Goal: Task Accomplishment & Management: Complete application form

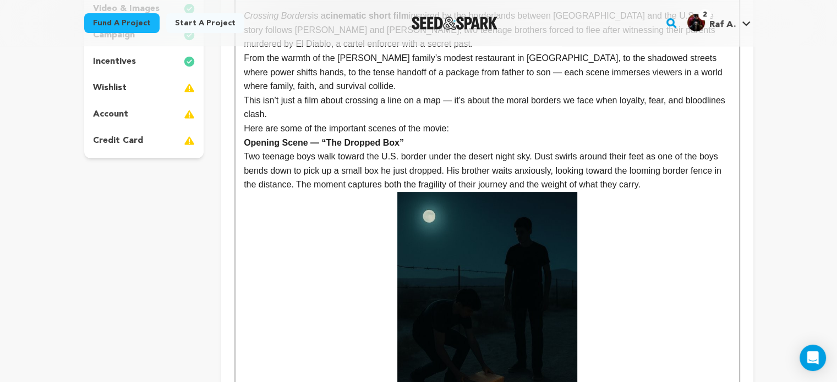
scroll to position [114, 0]
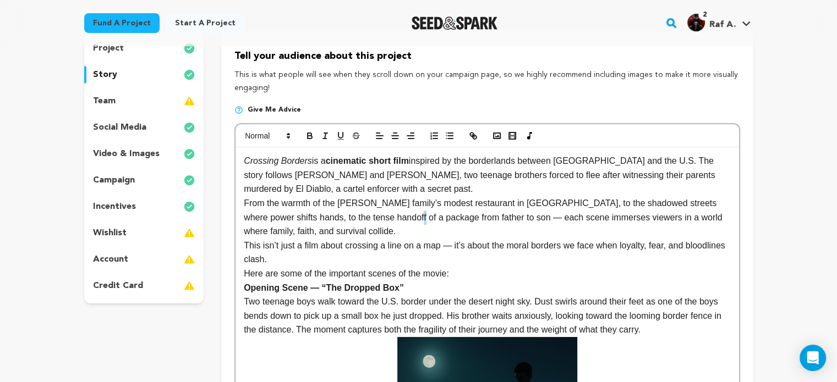
click at [394, 213] on p "From the warmth of the Guillermo family’s modest restaurant in Matamoros, to th…" at bounding box center [487, 217] width 486 height 42
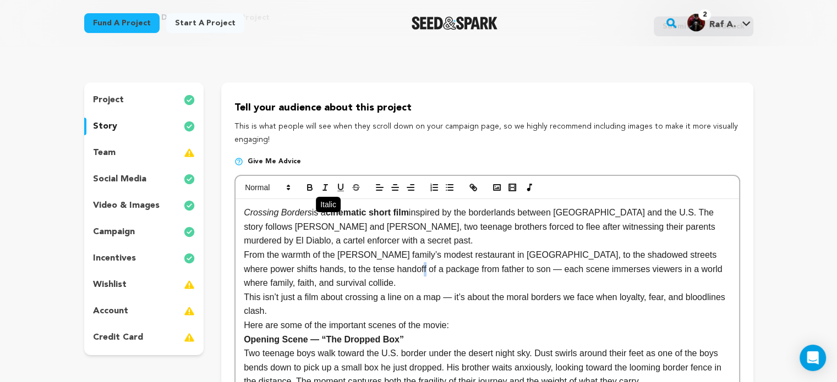
scroll to position [0, 0]
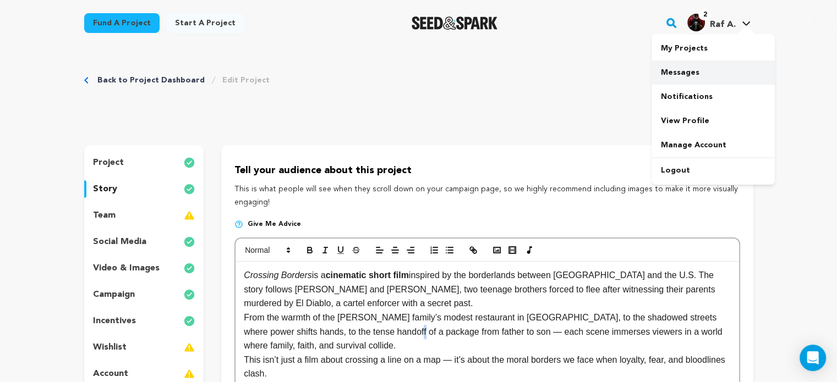
click at [674, 75] on link "Messages" at bounding box center [712, 73] width 123 height 24
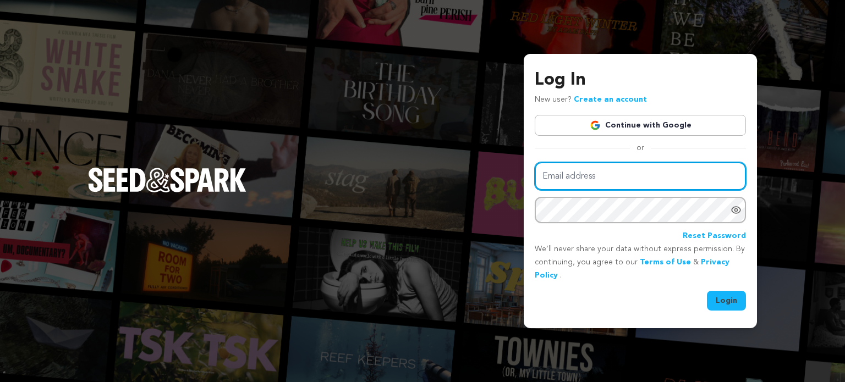
type input "radraf02@yahoo.com"
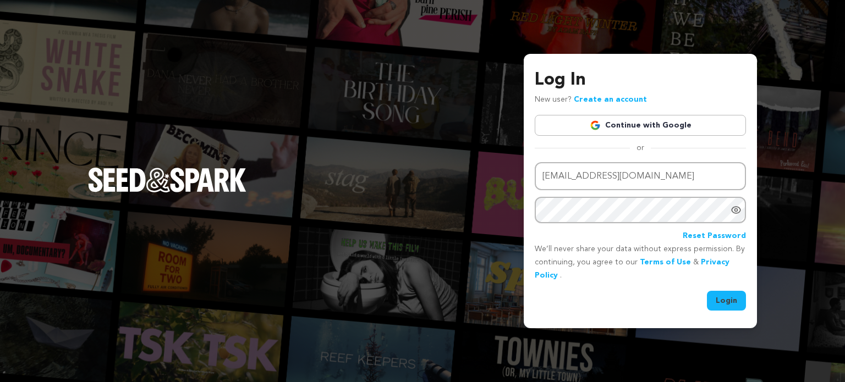
click at [726, 301] on button "Login" at bounding box center [726, 301] width 39 height 20
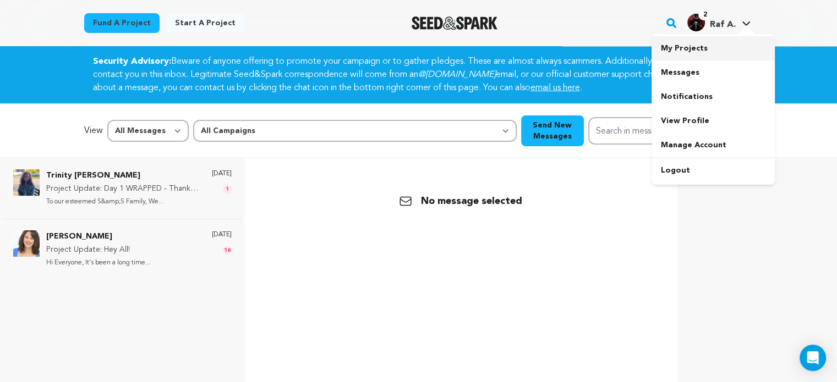
click at [689, 52] on link "My Projects" at bounding box center [712, 48] width 123 height 24
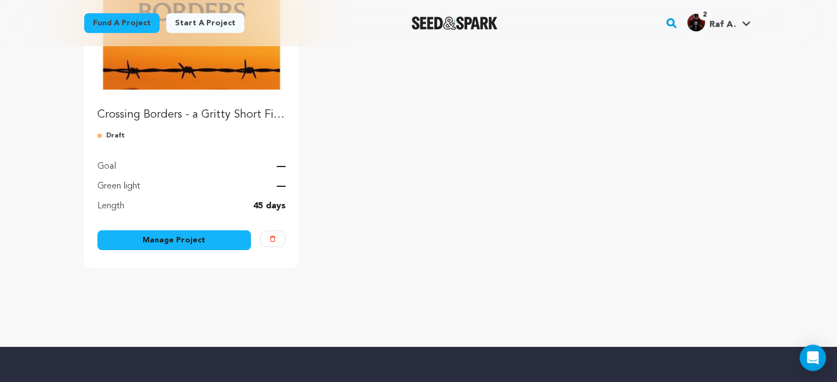
scroll to position [165, 0]
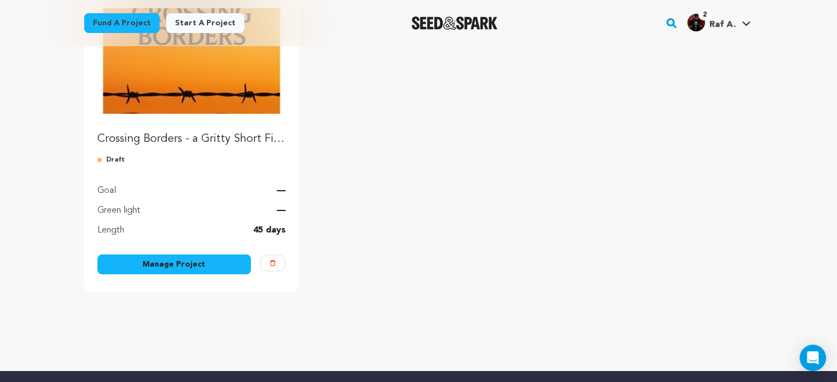
click at [179, 266] on link "Manage Project" at bounding box center [174, 265] width 154 height 20
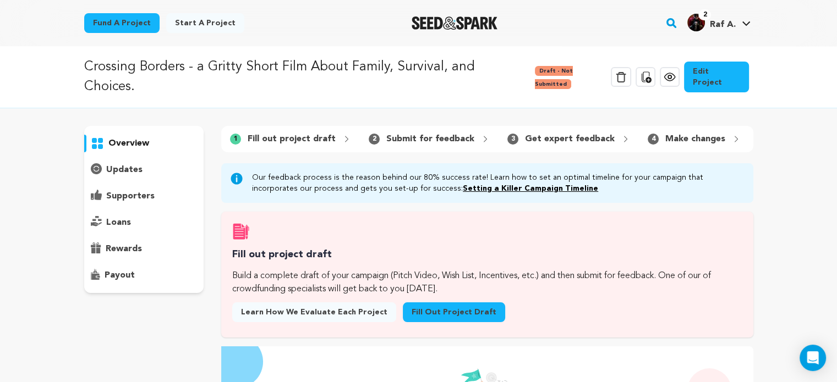
click at [431, 307] on link "Fill out project draft" at bounding box center [454, 313] width 102 height 20
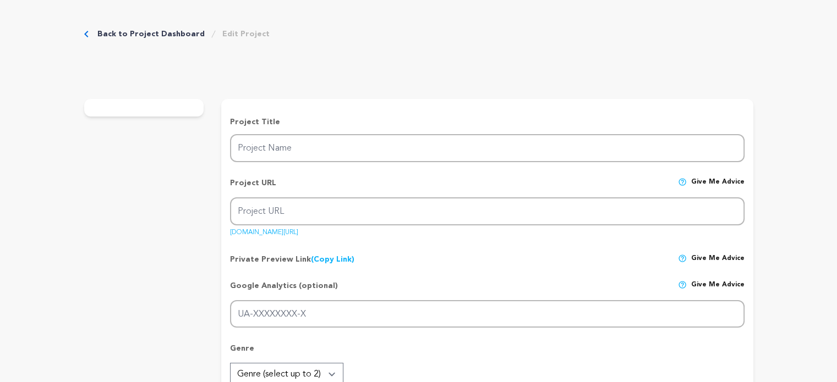
type input "Crossing Borders - a Gritty Short Film About Family, Survival, and Choices."
type input "crossing-borders"
type input "2 brothers fleeing cartel violence must cross a border of shadows, lies, and bl…"
type textarea "It’s a Story that Matters. Crossing Borders shines a light on the struggles of …"
type textarea "Our mission with Crossing Borders is to tell an authentic, human story of survi…"
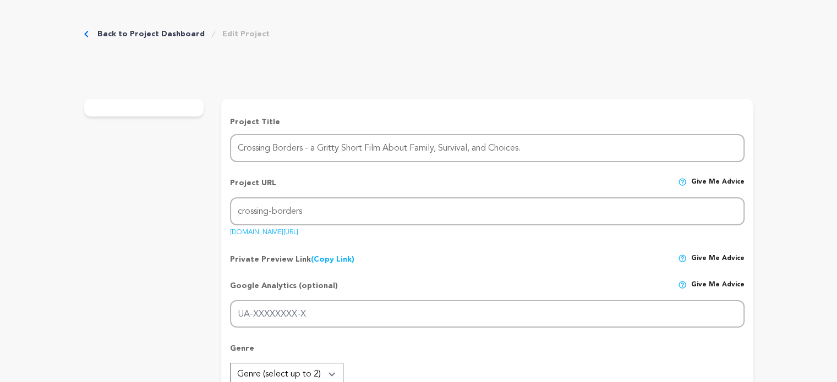
type textarea "Boulder City Film Festival, [US_STATE] Film Office, Shockfest Adventures"
radio input "true"
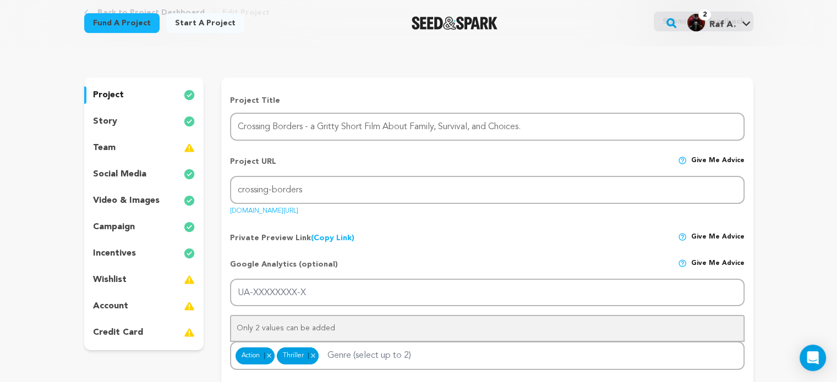
scroll to position [55, 0]
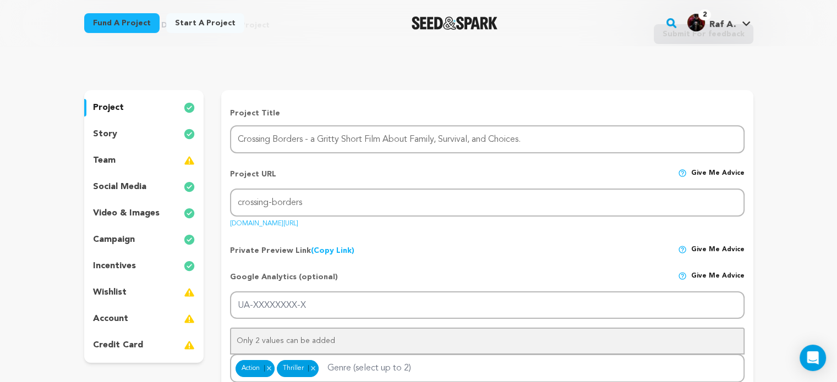
click at [108, 162] on p "team" at bounding box center [104, 160] width 23 height 13
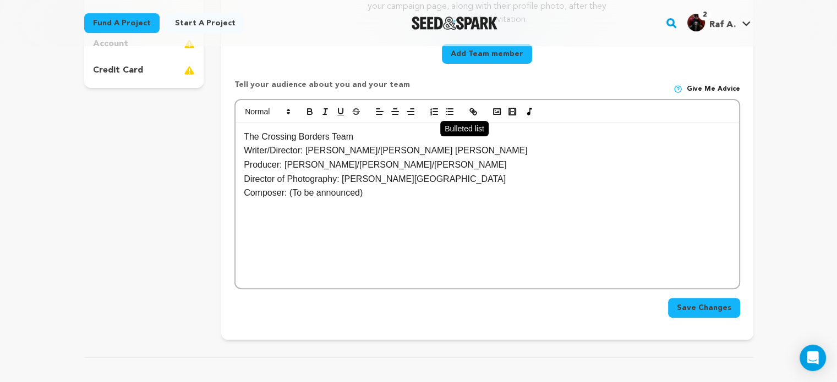
scroll to position [275, 0]
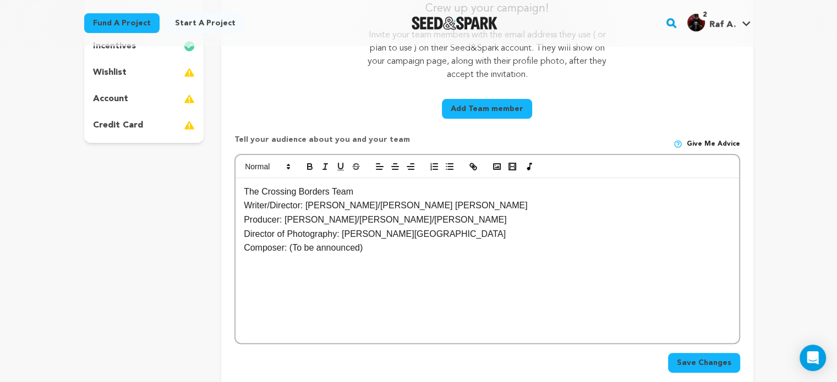
click at [485, 111] on button "Add Team member" at bounding box center [487, 109] width 90 height 20
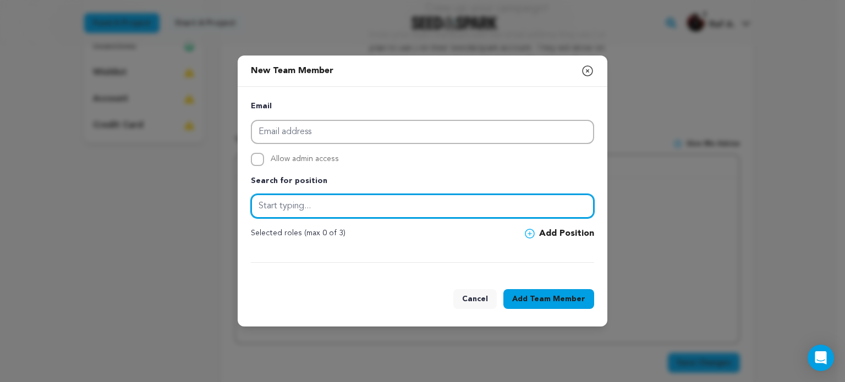
click at [286, 211] on input "text" at bounding box center [422, 206] width 343 height 24
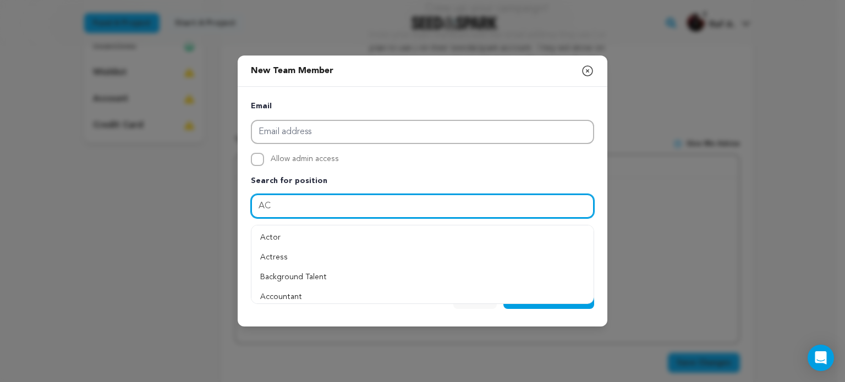
type input "A"
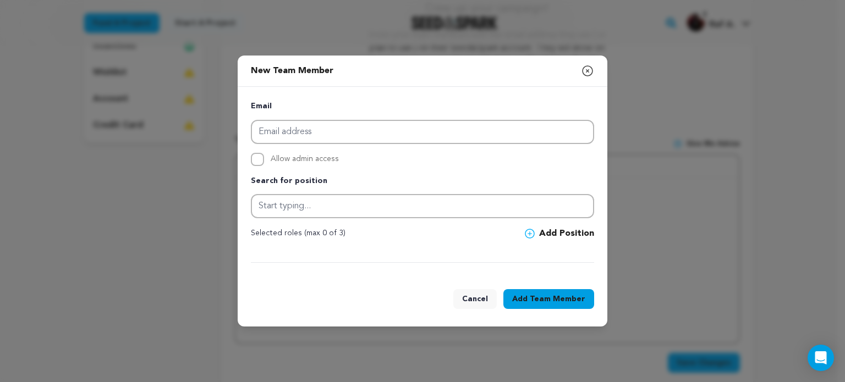
click at [587, 70] on icon "button" at bounding box center [587, 70] width 13 height 13
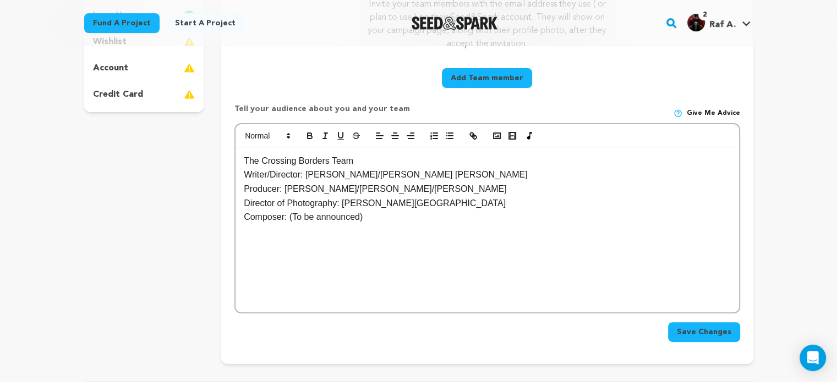
scroll to position [330, 0]
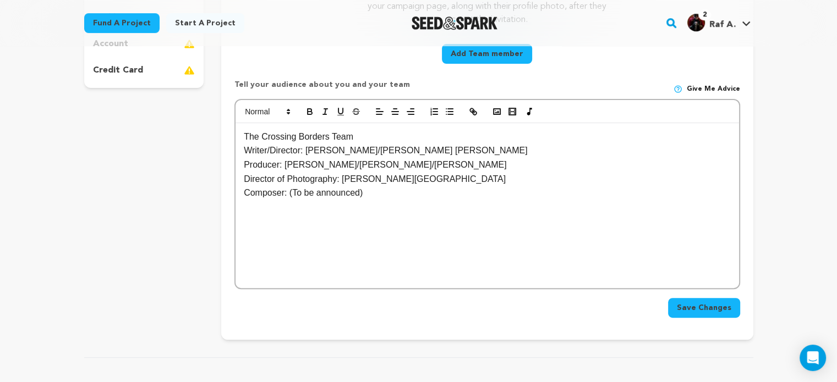
click at [693, 309] on span "Save Changes" at bounding box center [704, 308] width 54 height 11
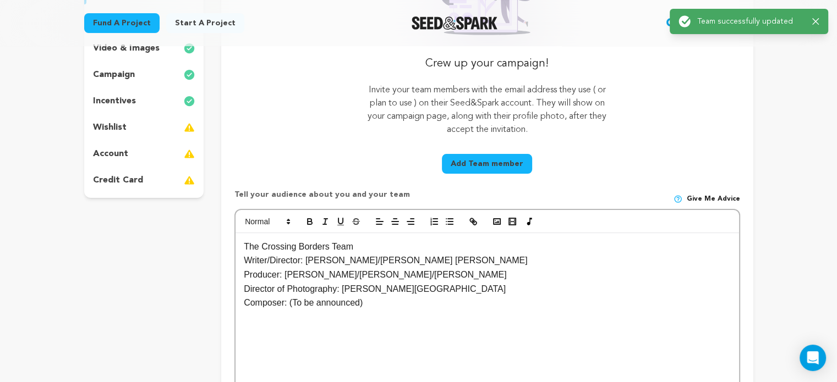
click at [487, 162] on button "Add Team member" at bounding box center [487, 164] width 90 height 20
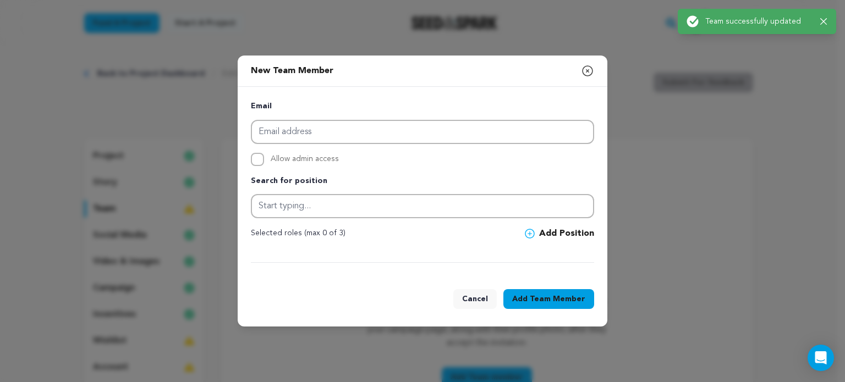
scroll to position [0, 0]
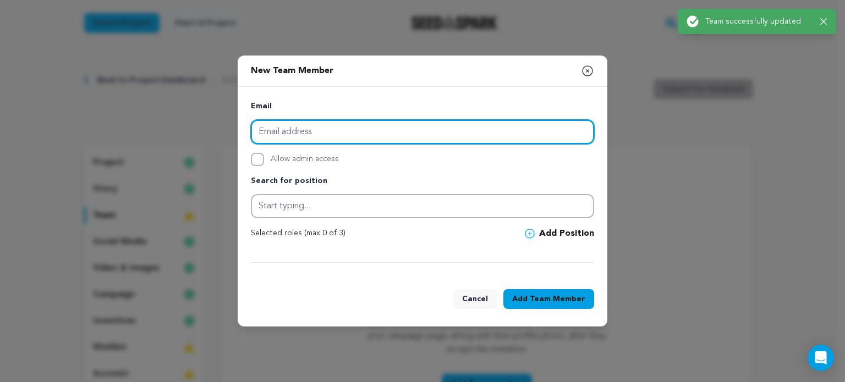
click at [307, 135] on input "email" at bounding box center [422, 132] width 343 height 24
click at [358, 135] on input "email" at bounding box center [422, 132] width 343 height 24
type input "C"
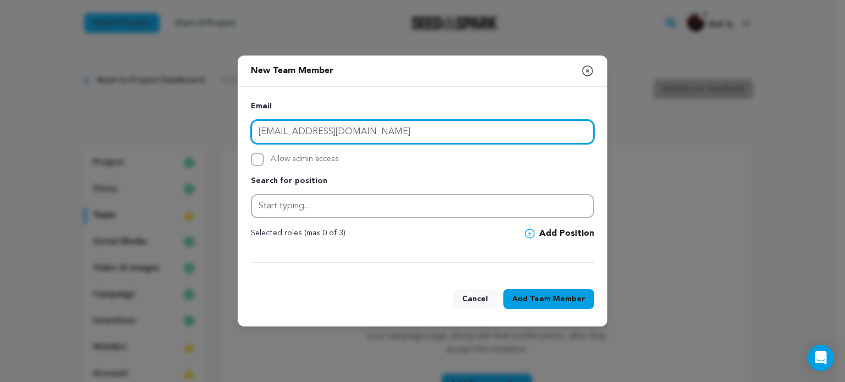
type input "[EMAIL_ADDRESS][DOMAIN_NAME]"
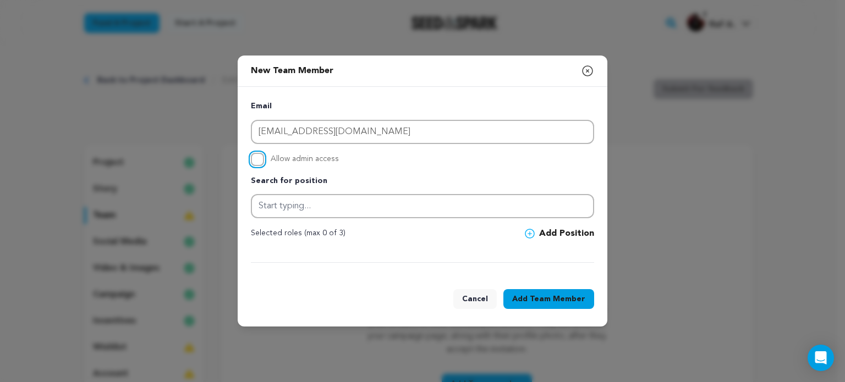
click at [258, 160] on input "Allow admin access" at bounding box center [257, 159] width 13 height 13
checkbox input "true"
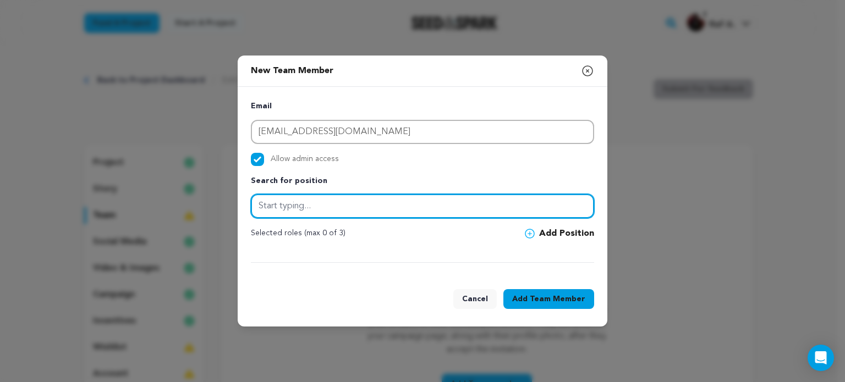
click at [283, 208] on input "text" at bounding box center [422, 206] width 343 height 24
type input "A"
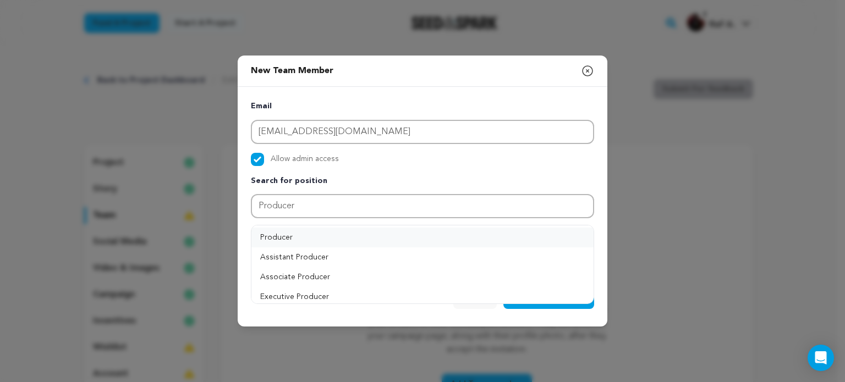
click at [281, 231] on button "Producer" at bounding box center [422, 238] width 342 height 20
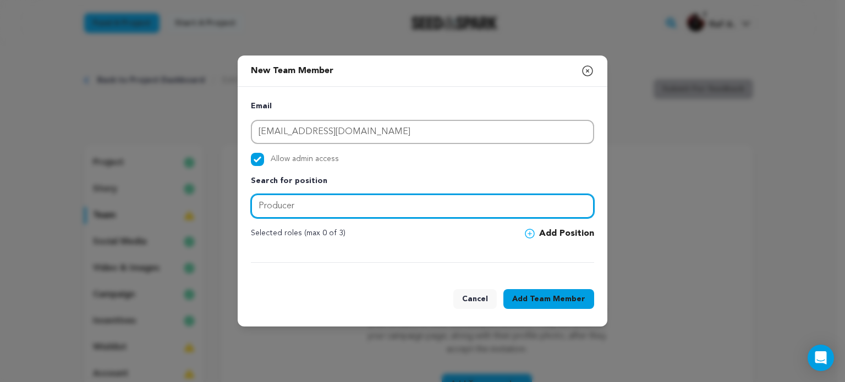
click at [304, 198] on input "Producer" at bounding box center [422, 206] width 343 height 24
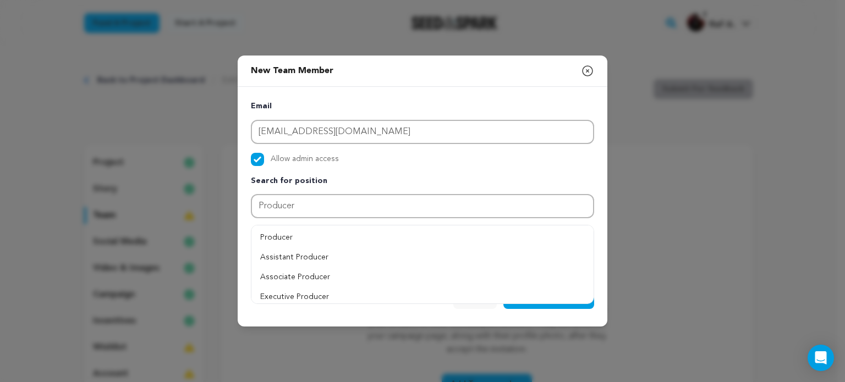
click at [530, 172] on div "Email [EMAIL_ADDRESS][DOMAIN_NAME] Allow admin access Search for position Produ…" at bounding box center [422, 181] width 343 height 163
click at [601, 267] on div "Email [EMAIL_ADDRESS][DOMAIN_NAME] Allow admin access Search for position Produ…" at bounding box center [423, 182] width 370 height 190
click at [386, 172] on div "Email [EMAIL_ADDRESS][DOMAIN_NAME] Allow admin access Search for position Produ…" at bounding box center [422, 181] width 343 height 163
click at [399, 105] on p "Email" at bounding box center [422, 106] width 343 height 13
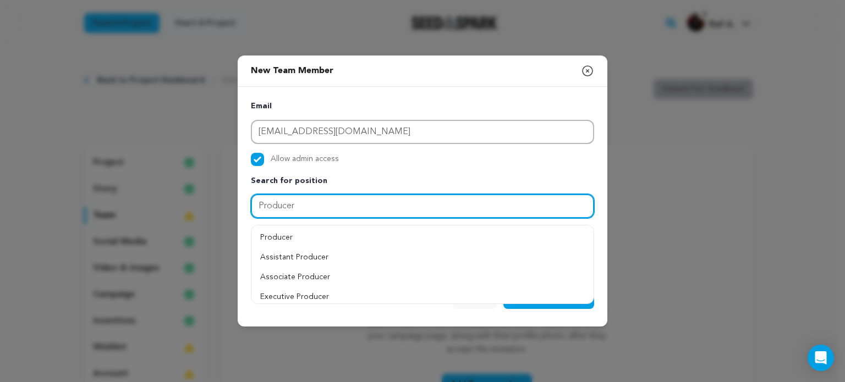
click at [305, 207] on input "Producer" at bounding box center [422, 206] width 343 height 24
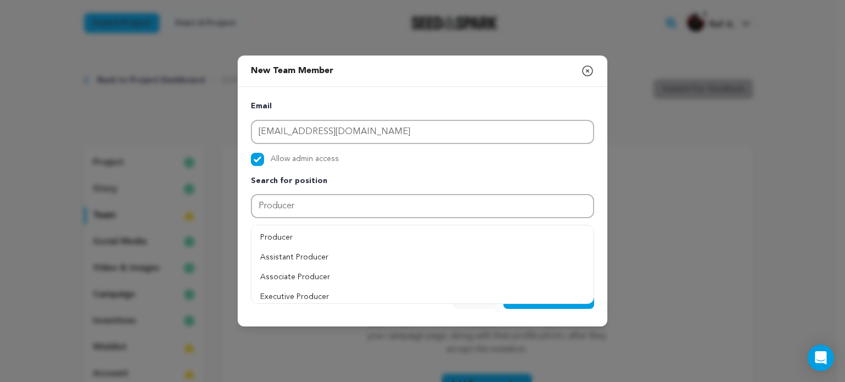
click at [365, 175] on p "Search for position" at bounding box center [422, 181] width 343 height 13
click at [485, 318] on div "Cancel Add Team Member" at bounding box center [423, 301] width 370 height 51
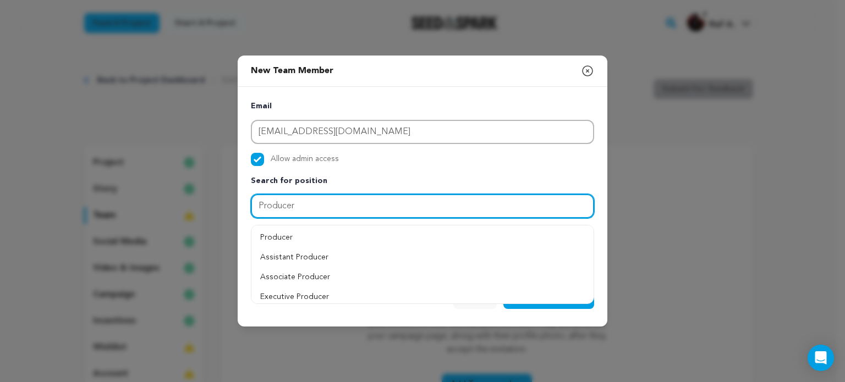
click at [329, 207] on input "Producer" at bounding box center [422, 206] width 343 height 24
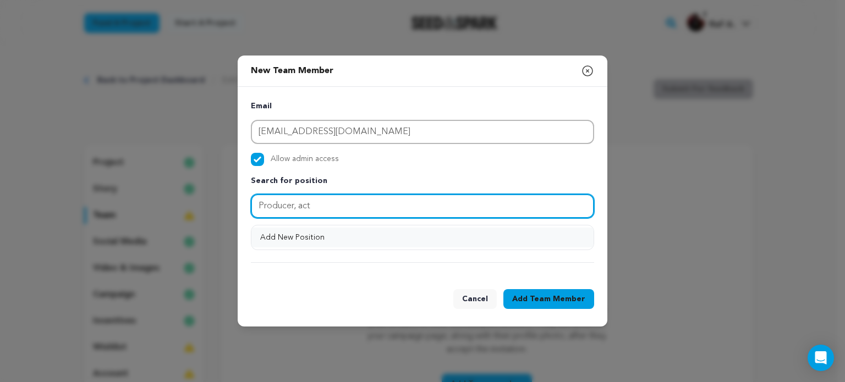
type input "Producer, act"
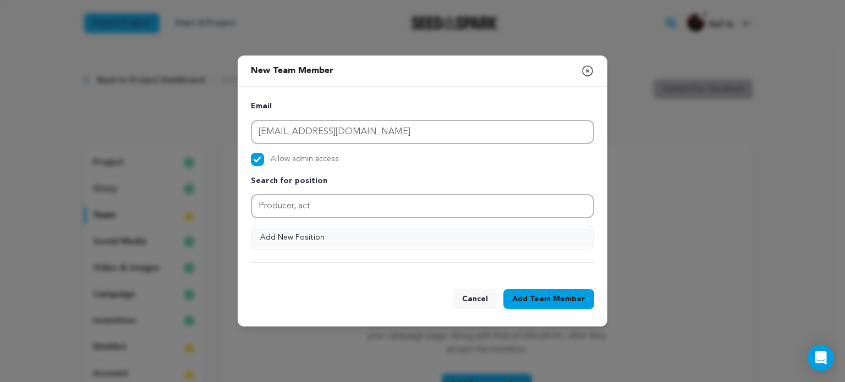
click at [297, 239] on button "Add New Position" at bounding box center [422, 238] width 342 height 20
click at [531, 234] on icon at bounding box center [530, 234] width 10 height 10
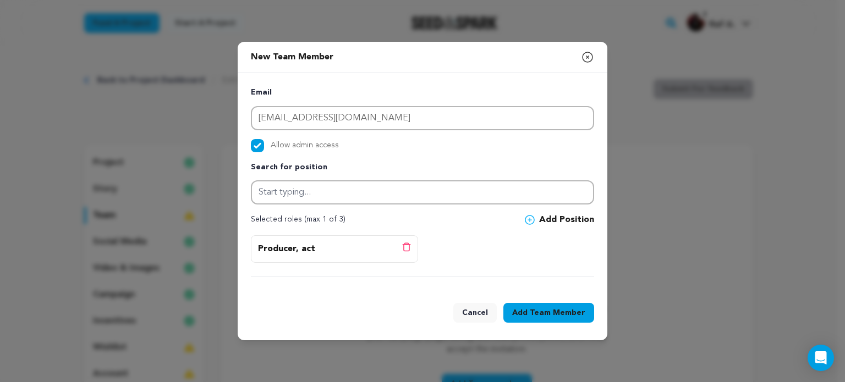
click at [329, 252] on div "Producer, act Delete position" at bounding box center [334, 249] width 153 height 13
drag, startPoint x: 348, startPoint y: 248, endPoint x: 234, endPoint y: 226, distance: 115.5
click at [234, 226] on div "New Team Member Close modal Email [EMAIL_ADDRESS][DOMAIN_NAME] Allow admin acce…" at bounding box center [422, 191] width 845 height 382
click at [330, 254] on div "Producer, act Delete position" at bounding box center [334, 249] width 153 height 13
click at [321, 254] on div "Producer, act Delete position" at bounding box center [334, 249] width 153 height 13
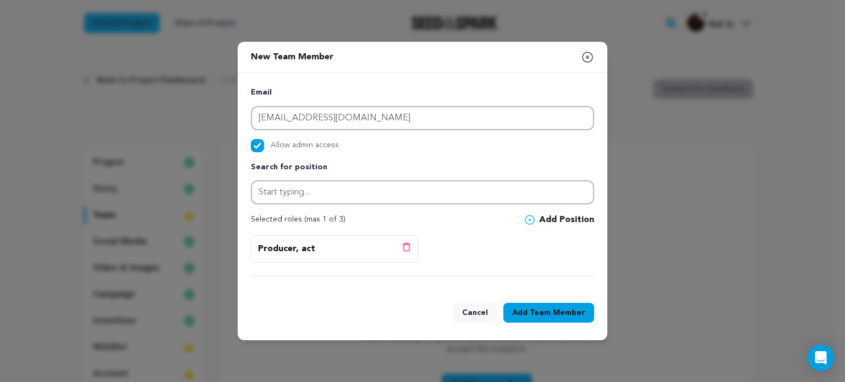
click at [325, 251] on div "Producer, act Delete position" at bounding box center [334, 249] width 153 height 13
click at [334, 258] on div "Producer, act Delete position" at bounding box center [334, 249] width 167 height 28
click at [317, 250] on div "Producer, act Delete position" at bounding box center [334, 249] width 153 height 13
click at [303, 249] on p "Producer, act" at bounding box center [286, 249] width 57 height 13
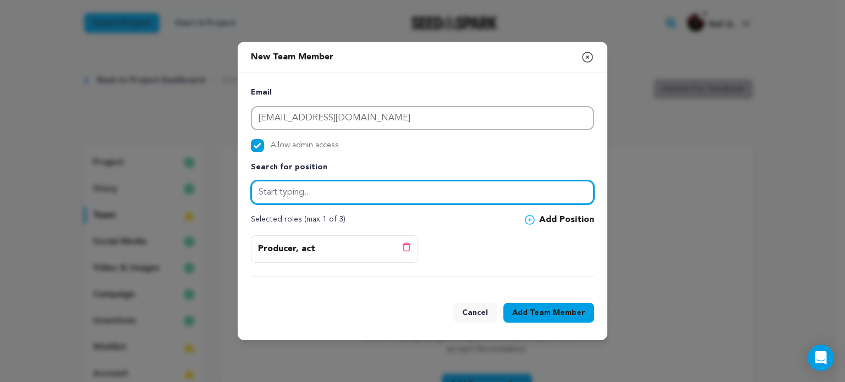
click at [329, 191] on input "text" at bounding box center [422, 192] width 343 height 24
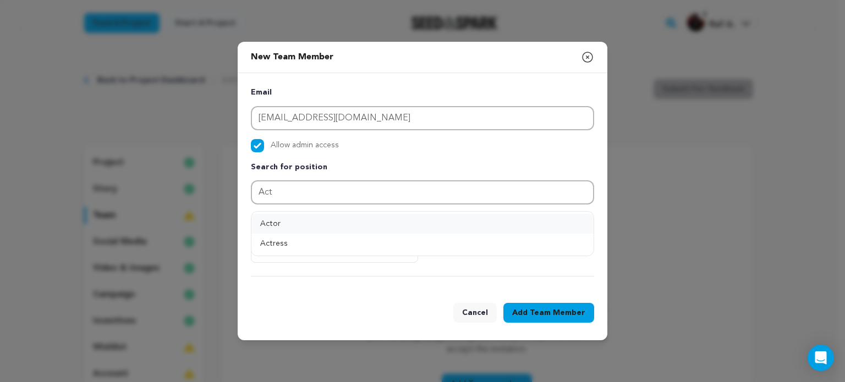
click at [274, 221] on button "Actor" at bounding box center [422, 224] width 342 height 20
type input "Actor"
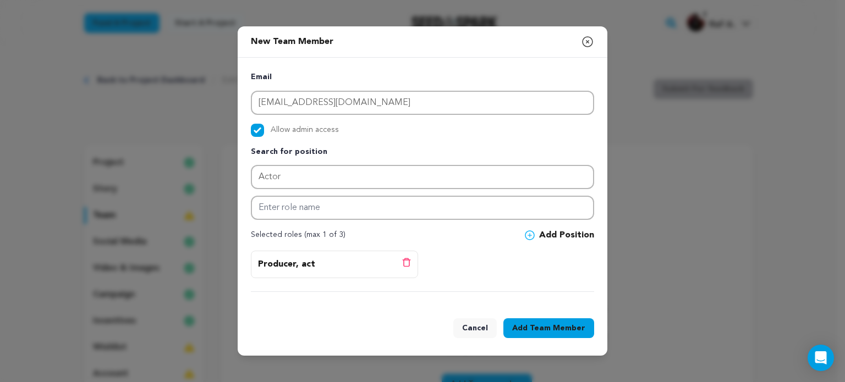
click at [534, 233] on icon at bounding box center [530, 235] width 10 height 10
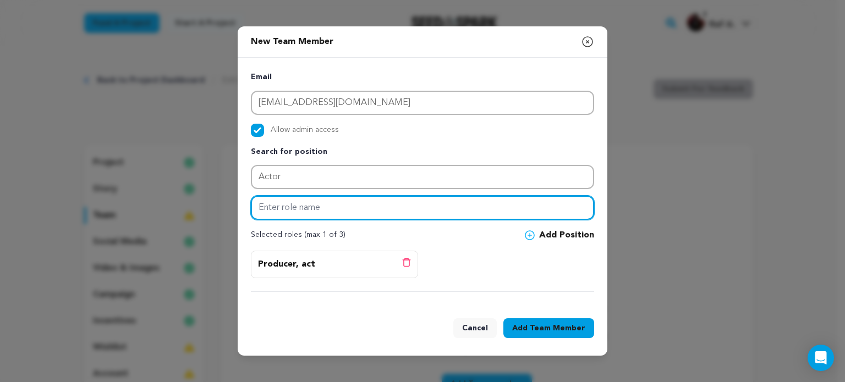
click at [285, 206] on input "text" at bounding box center [422, 208] width 343 height 24
type input "[PERSON_NAME]"
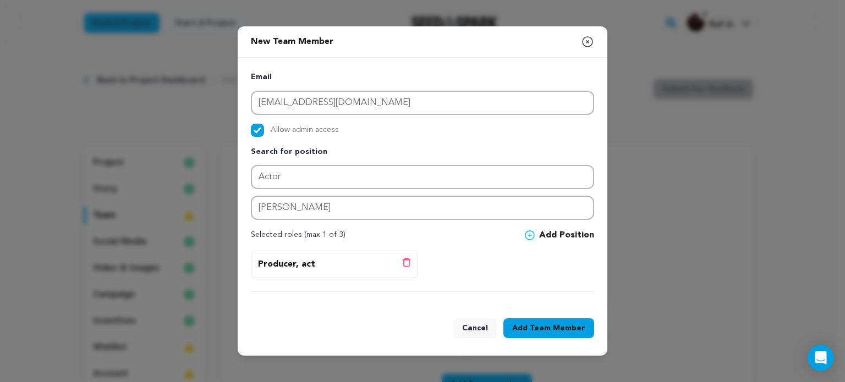
click at [532, 234] on icon at bounding box center [530, 235] width 10 height 10
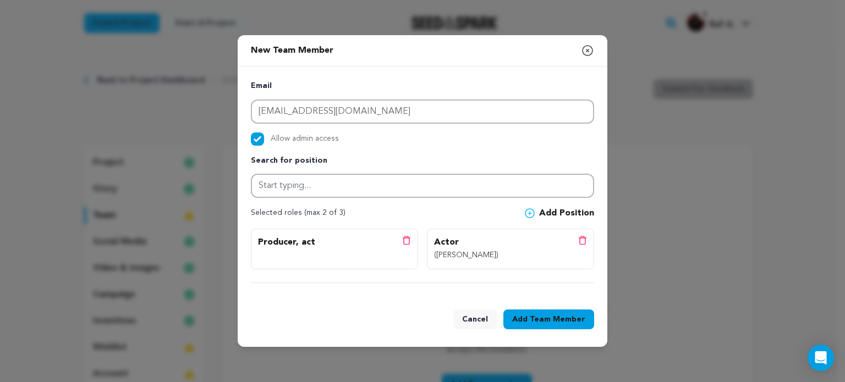
click at [407, 240] on icon at bounding box center [406, 240] width 9 height 9
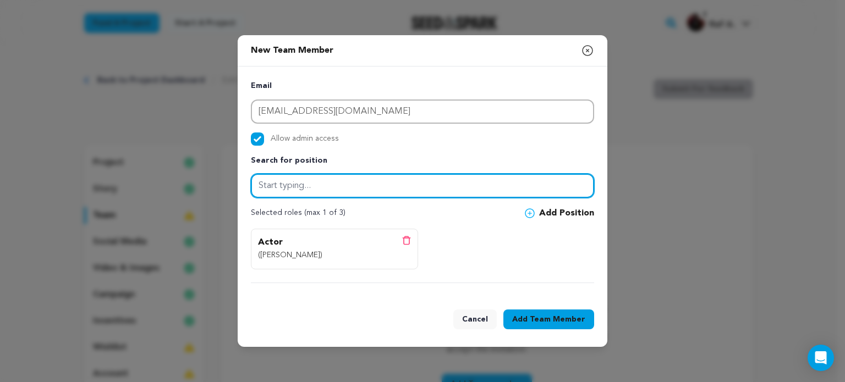
click at [329, 185] on input "text" at bounding box center [422, 186] width 343 height 24
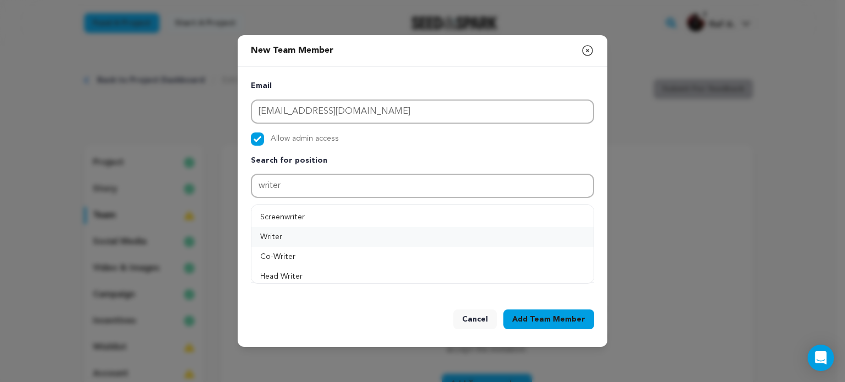
click at [270, 233] on button "Writer" at bounding box center [422, 237] width 342 height 20
type input "Writer"
click at [532, 211] on icon at bounding box center [530, 213] width 10 height 10
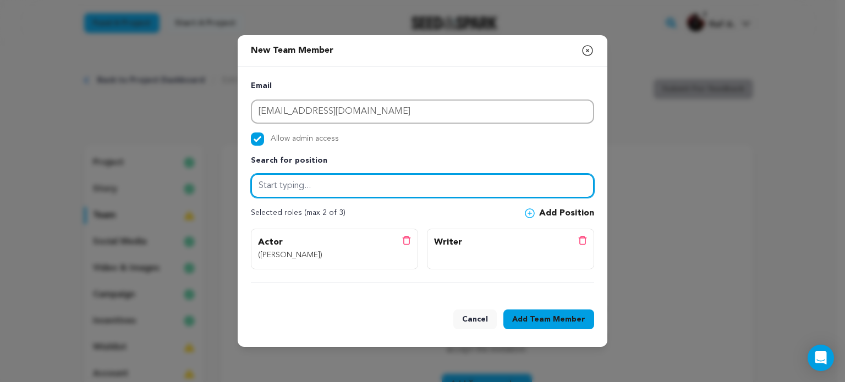
click at [290, 189] on input "text" at bounding box center [422, 186] width 343 height 24
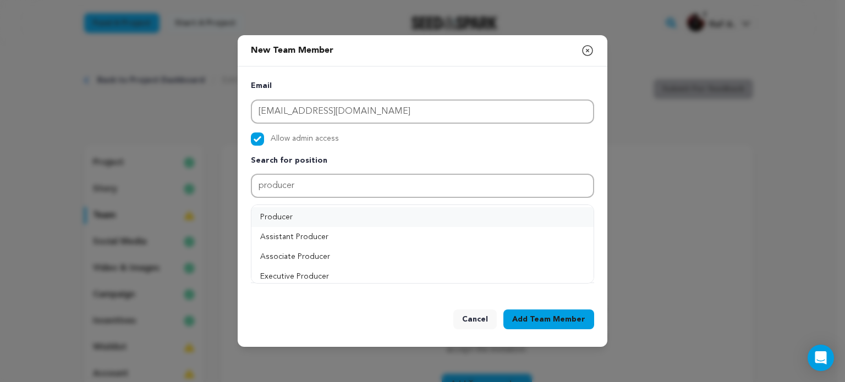
click at [276, 215] on button "Producer" at bounding box center [422, 217] width 342 height 20
type input "Producer"
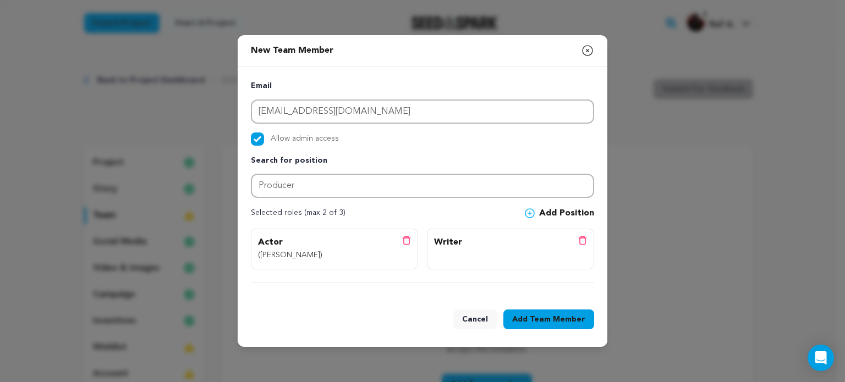
click at [561, 320] on span "Team Member" at bounding box center [558, 319] width 56 height 11
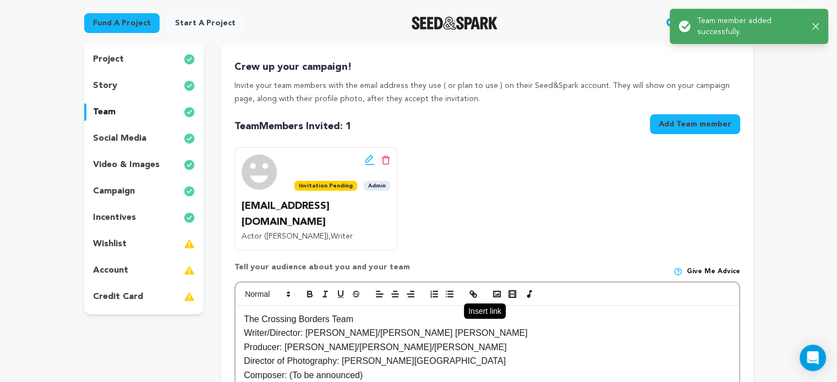
scroll to position [110, 0]
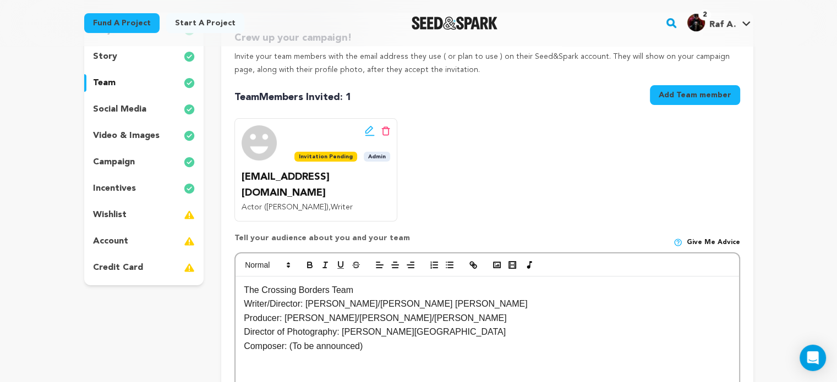
scroll to position [165, 0]
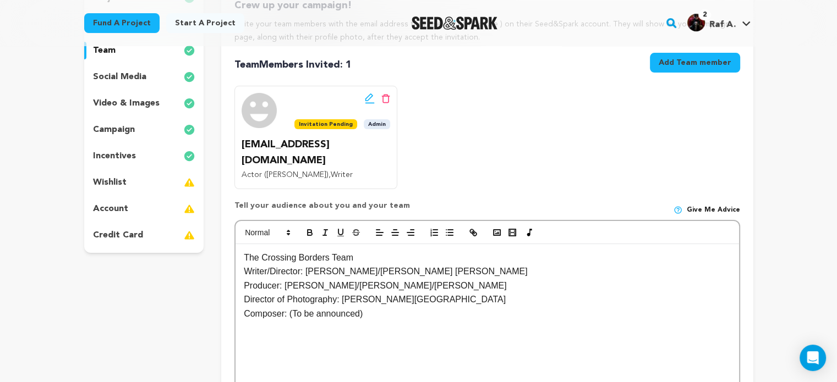
click at [710, 57] on button "Add Team member" at bounding box center [695, 63] width 90 height 20
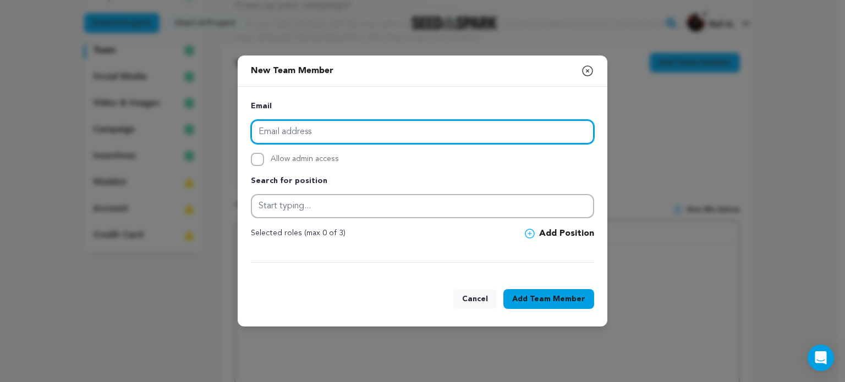
click at [300, 131] on input "email" at bounding box center [422, 132] width 343 height 24
paste input "tpenton21@gmail.com"
type input "tpenton21@gmail.com"
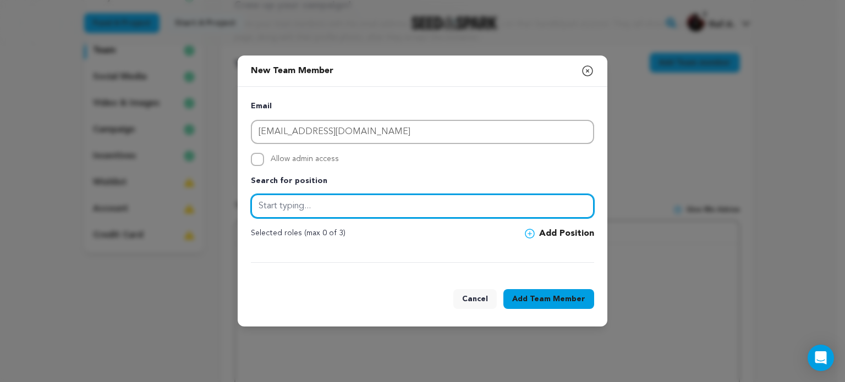
click at [276, 205] on input "text" at bounding box center [422, 206] width 343 height 24
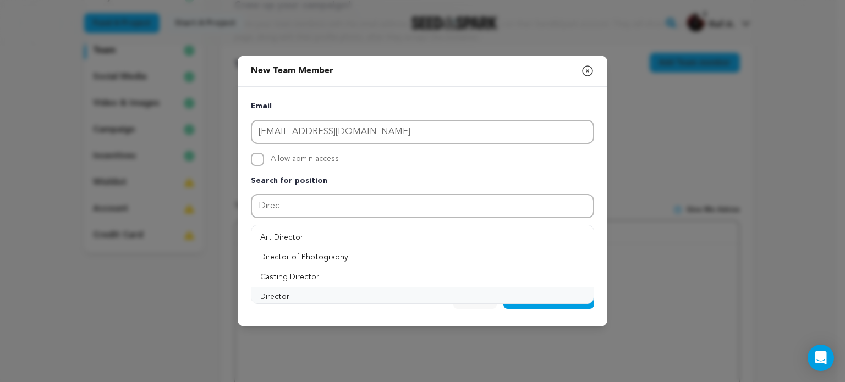
click at [272, 298] on button "Director" at bounding box center [422, 297] width 342 height 20
type input "Director"
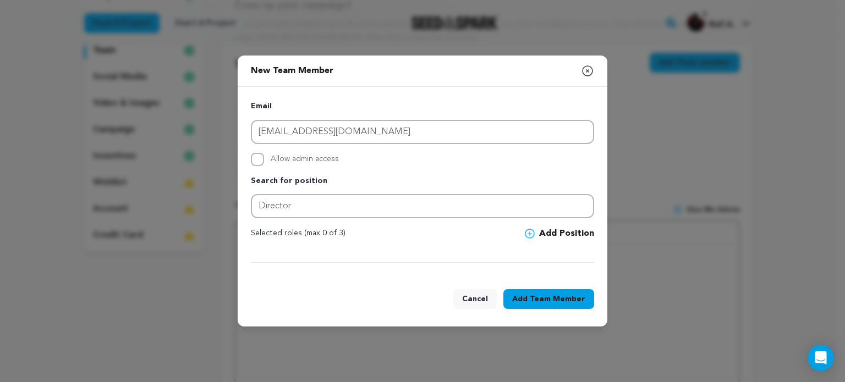
click at [533, 234] on icon at bounding box center [530, 234] width 10 height 10
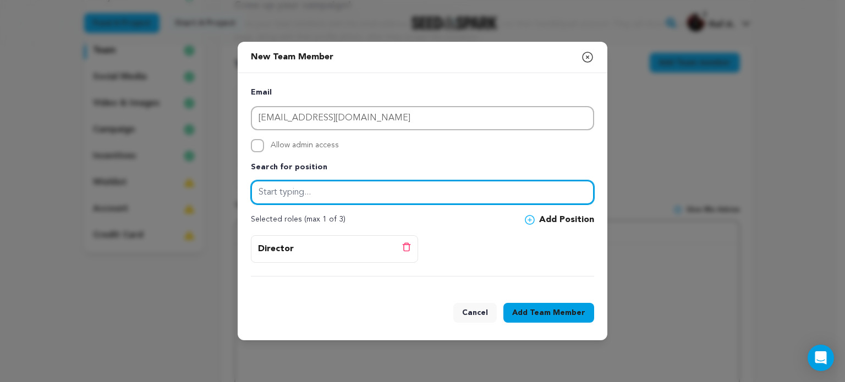
click at [337, 194] on input "text" at bounding box center [422, 192] width 343 height 24
type input "c"
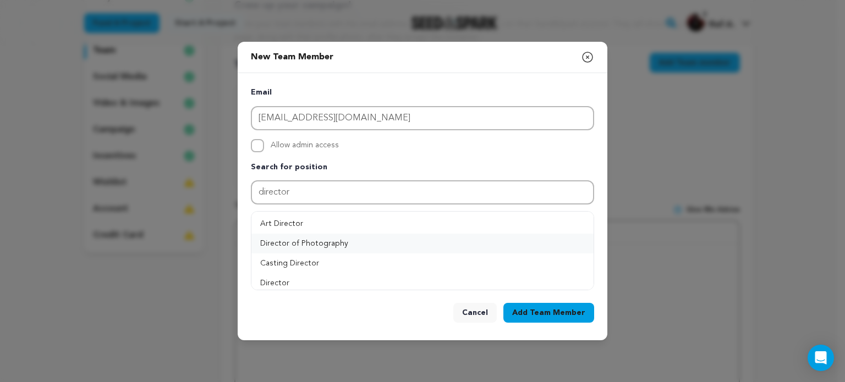
click at [312, 244] on button "Director of Photography" at bounding box center [422, 244] width 342 height 20
type input "Director of Photography"
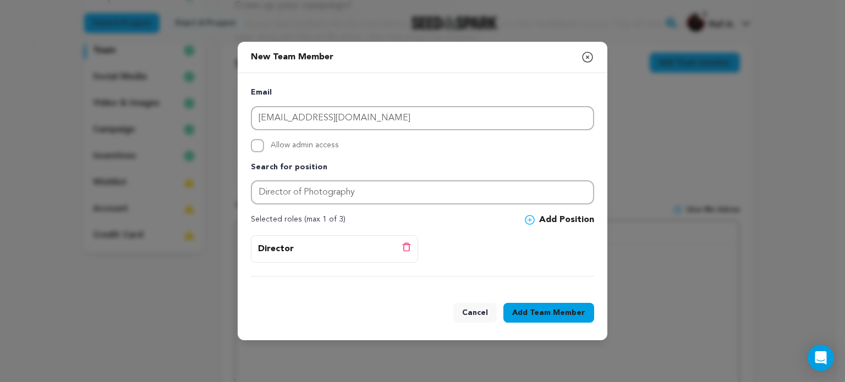
click at [535, 310] on span "Team Member" at bounding box center [558, 312] width 56 height 11
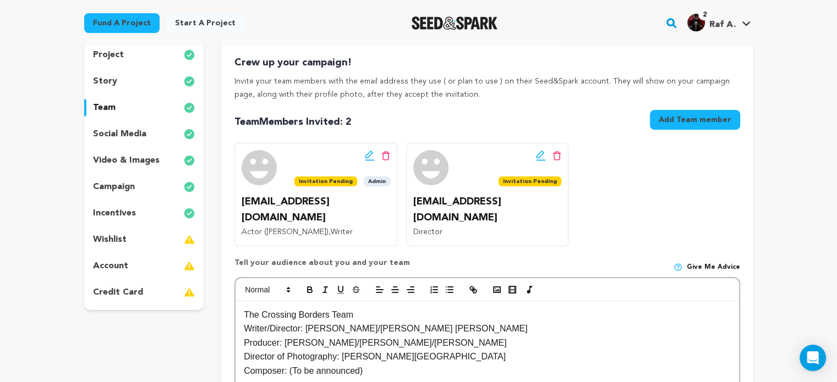
scroll to position [110, 0]
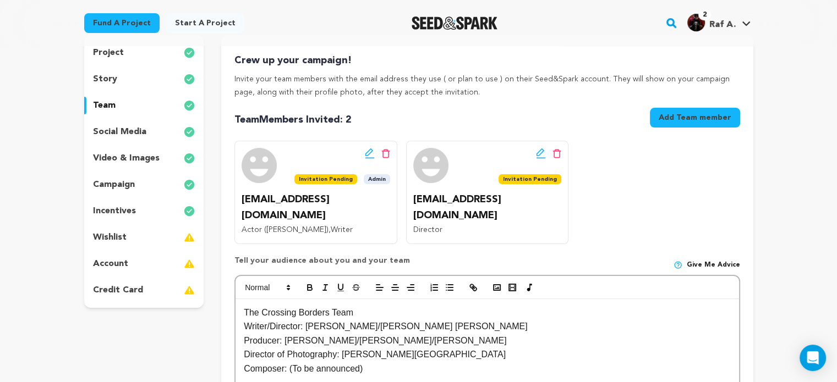
click at [708, 114] on button "Add Team member" at bounding box center [695, 118] width 90 height 20
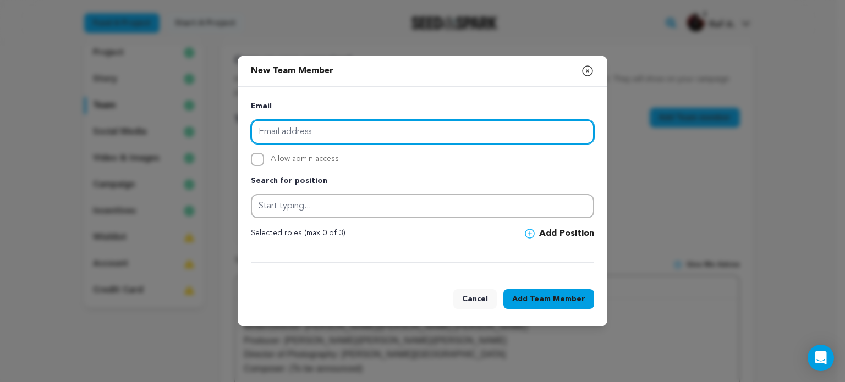
click at [414, 129] on input "email" at bounding box center [422, 132] width 343 height 24
paste input "crystalynmasterson@gmail.com"
type input "crystalynmasterson@gmail.com"
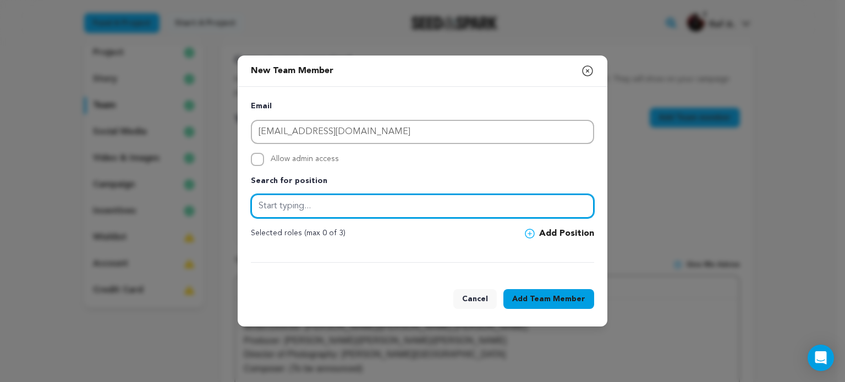
click at [317, 212] on input "text" at bounding box center [422, 206] width 343 height 24
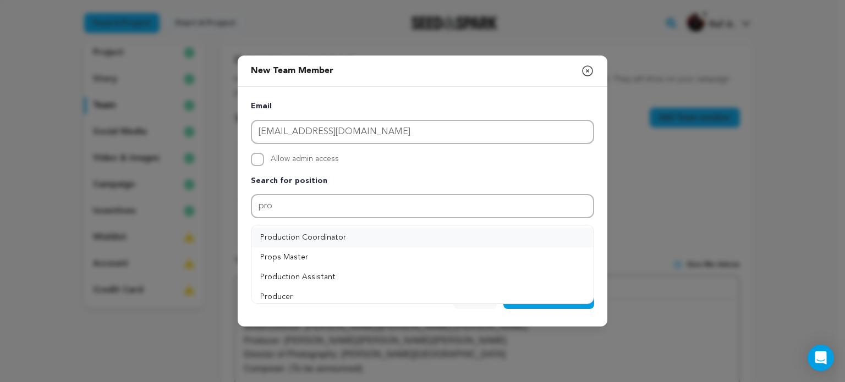
click at [300, 241] on button "Production Coordinator" at bounding box center [422, 238] width 342 height 20
type input "Production Coordinator"
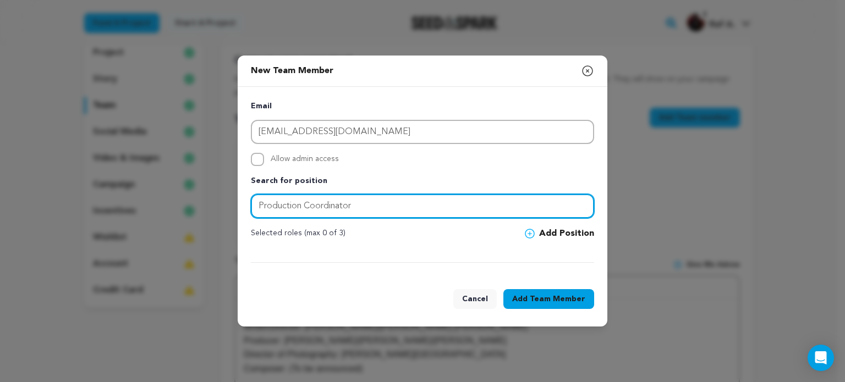
click at [388, 212] on input "Production Coordinator" at bounding box center [422, 206] width 343 height 24
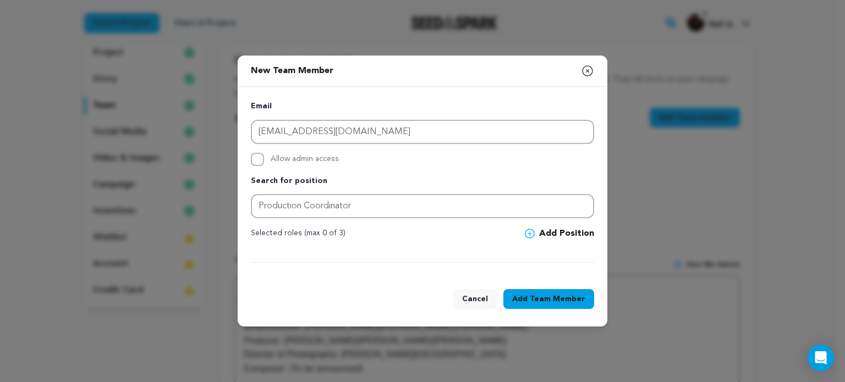
click at [532, 233] on icon at bounding box center [530, 234] width 10 height 10
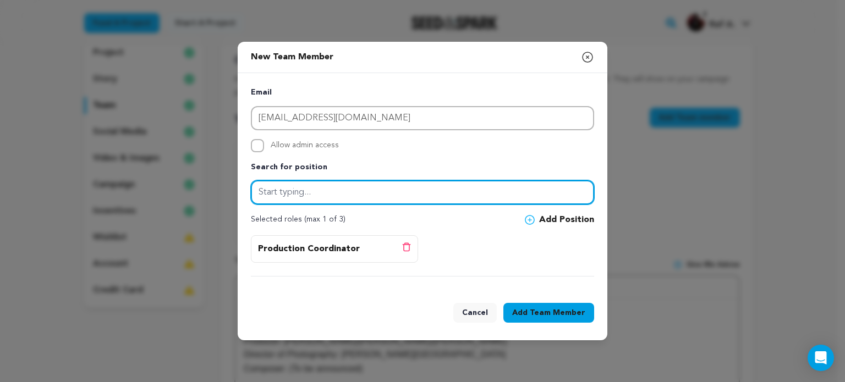
click at [305, 193] on input "text" at bounding box center [422, 192] width 343 height 24
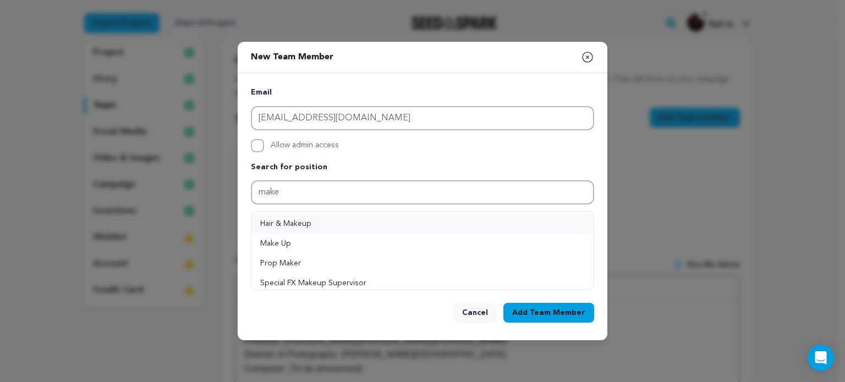
click at [304, 224] on button "Hair & Makeup" at bounding box center [422, 224] width 342 height 20
type input "Hair & Makeup"
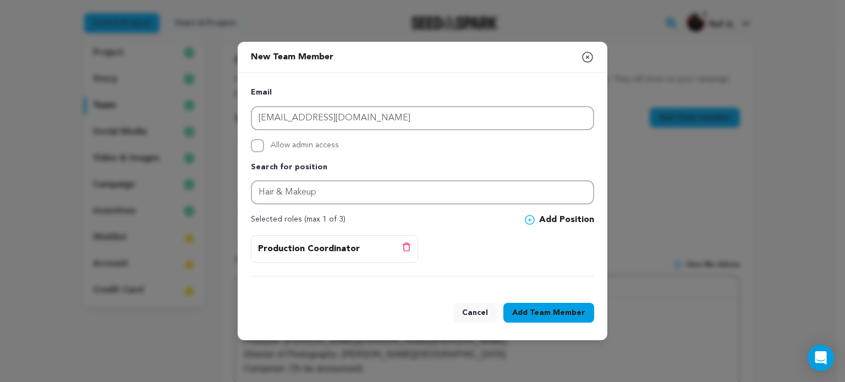
click at [565, 311] on span "Team Member" at bounding box center [558, 312] width 56 height 11
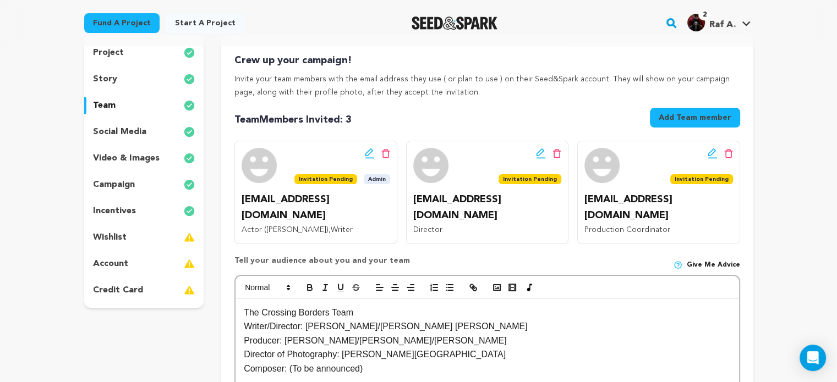
click at [688, 119] on button "Add Team member" at bounding box center [695, 118] width 90 height 20
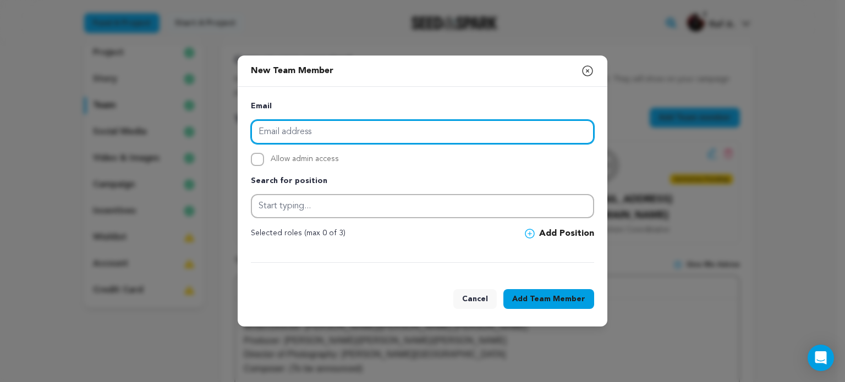
click at [298, 128] on input "email" at bounding box center [422, 132] width 343 height 24
paste input "Danielle Chambers <daniellenicolechambers@gmail.com>"
drag, startPoint x: 340, startPoint y: 130, endPoint x: 239, endPoint y: 128, distance: 100.7
click at [239, 128] on div "Email Danielle Chambers <daniellenicolechambers@gmail.com> Allow admin access S…" at bounding box center [423, 182] width 370 height 190
click at [432, 135] on input "daniellenicolechambers@gmail.com>" at bounding box center [422, 132] width 343 height 24
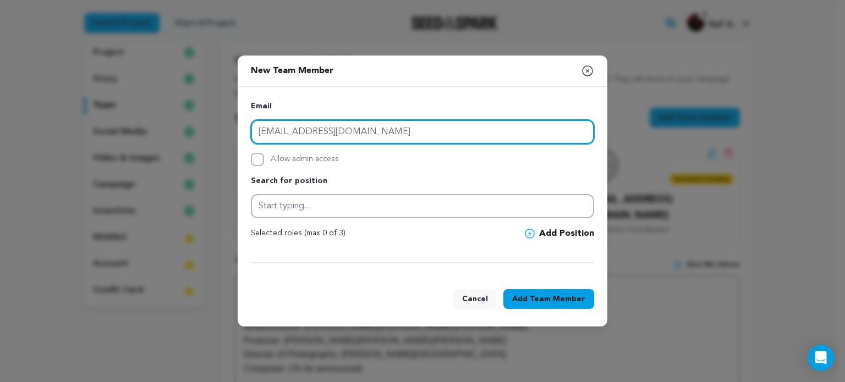
type input "daniellenicolechambers@gmail.com"
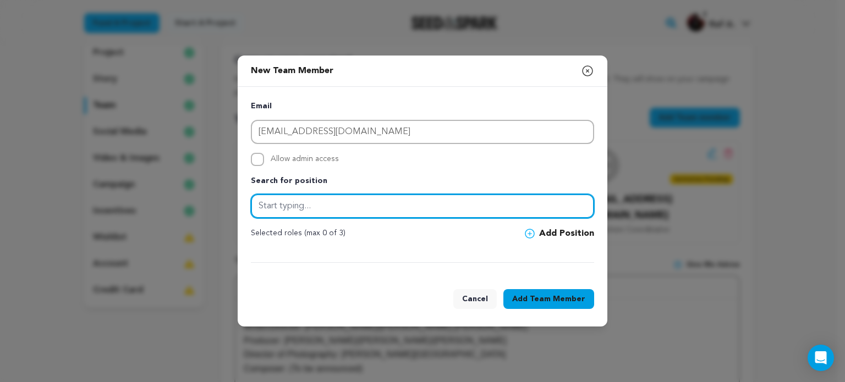
click at [287, 209] on input "text" at bounding box center [422, 206] width 343 height 24
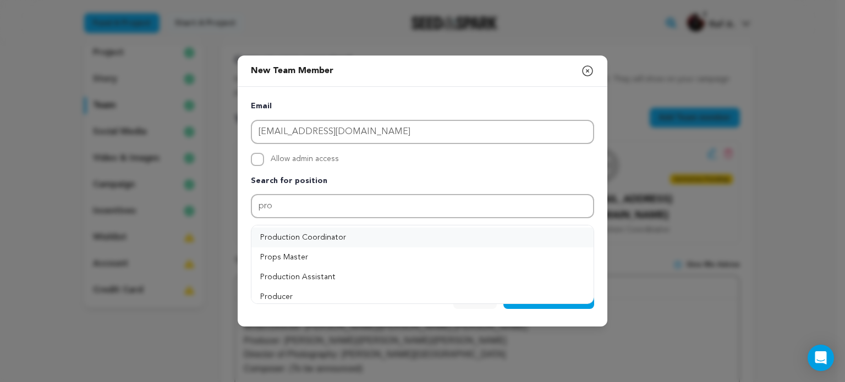
click at [309, 234] on button "Production Coordinator" at bounding box center [422, 238] width 342 height 20
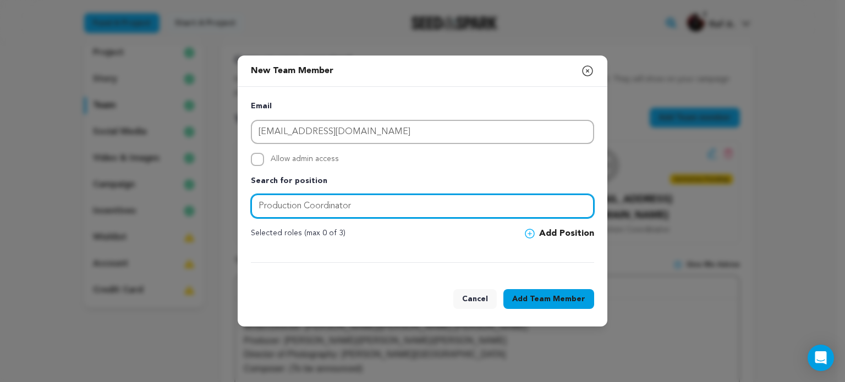
click at [373, 210] on input "Production Coordinator" at bounding box center [422, 206] width 343 height 24
type input "P"
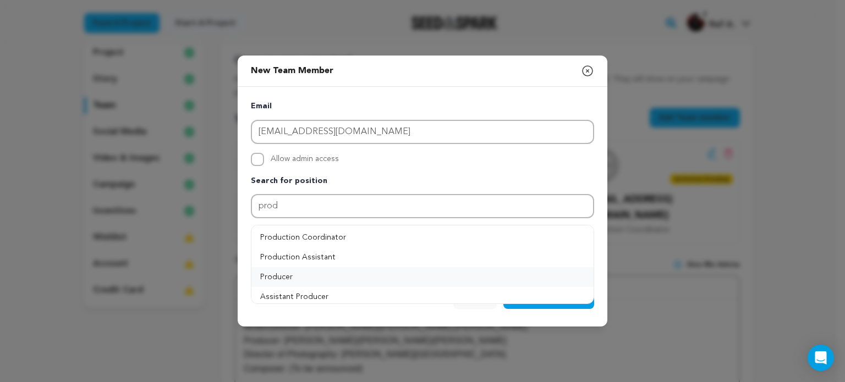
click at [285, 281] on button "Producer" at bounding box center [422, 277] width 342 height 20
type input "Producer"
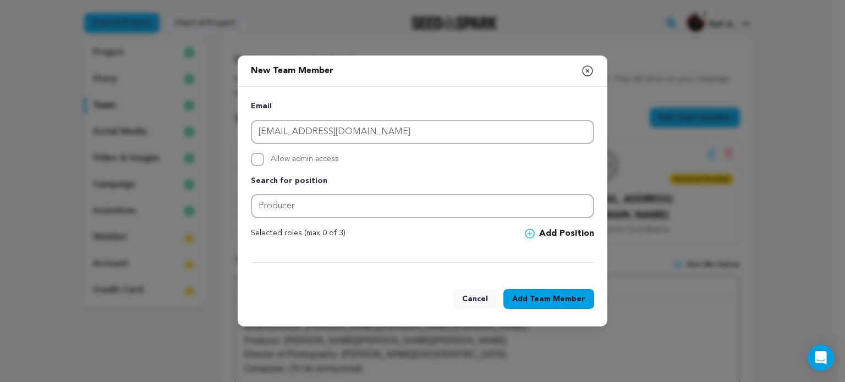
click at [574, 300] on span "Team Member" at bounding box center [558, 299] width 56 height 11
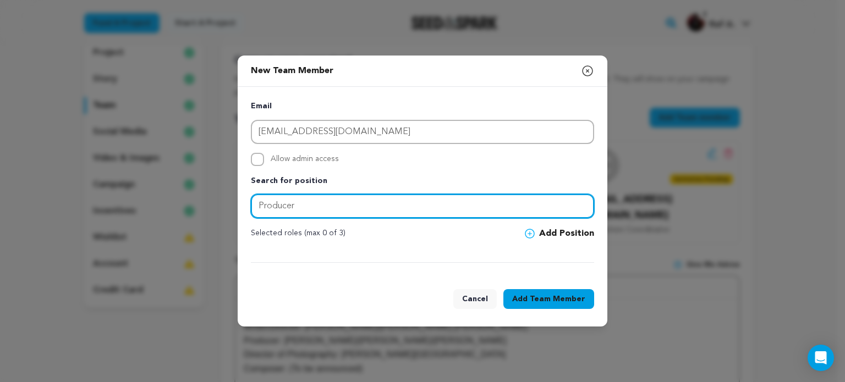
click at [317, 208] on input "Producer" at bounding box center [422, 206] width 343 height 24
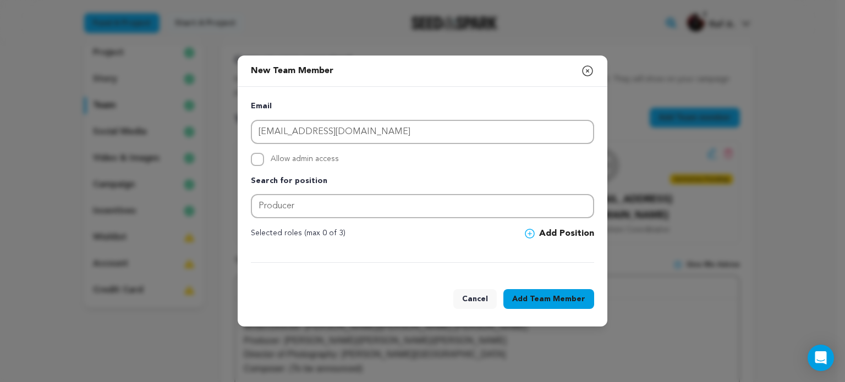
click at [561, 237] on button "Add Position" at bounding box center [559, 233] width 69 height 13
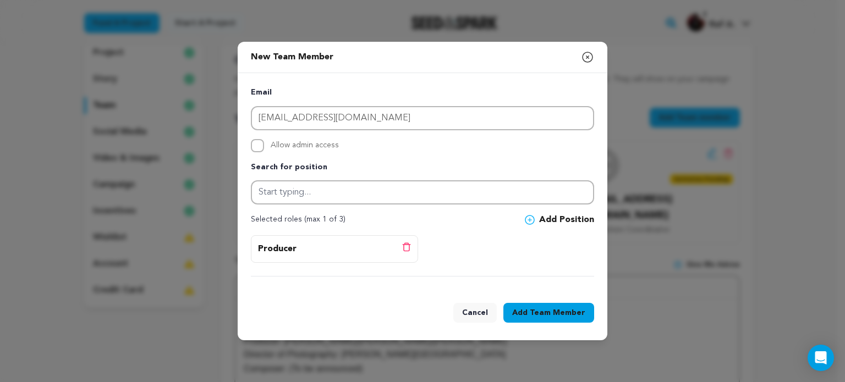
click at [540, 314] on span "Team Member" at bounding box center [558, 312] width 56 height 11
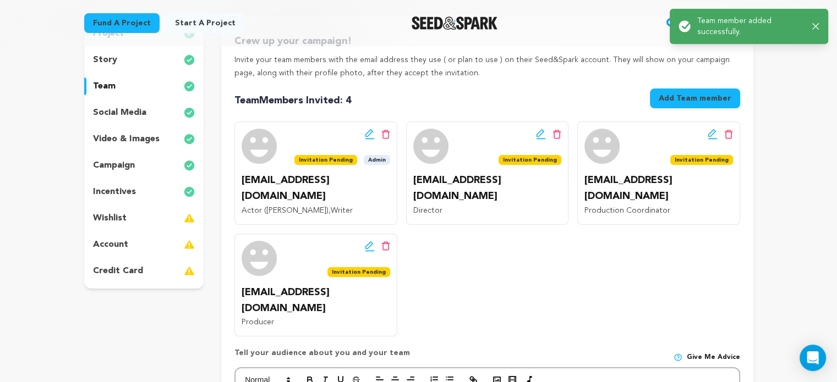
scroll to position [165, 0]
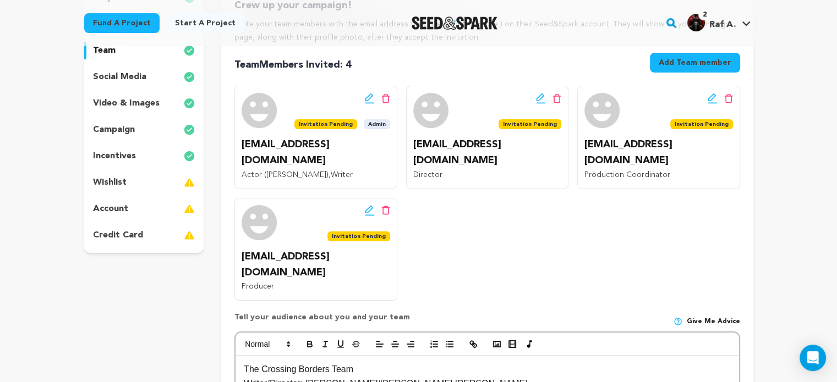
click at [119, 184] on p "wishlist" at bounding box center [110, 182] width 34 height 13
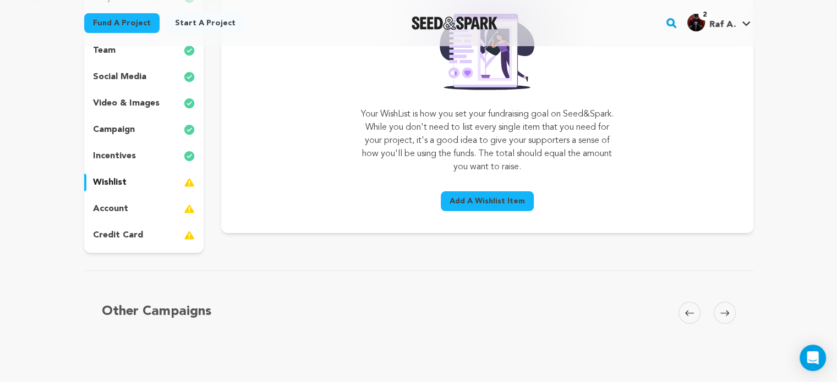
click at [493, 201] on span "Add A Wishlist Item" at bounding box center [486, 201] width 75 height 11
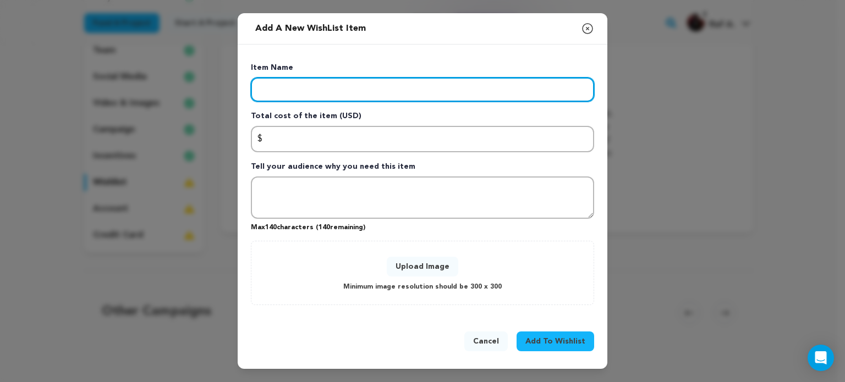
click at [282, 92] on input "Enter item name" at bounding box center [422, 90] width 343 height 24
type input "Kraft Services"
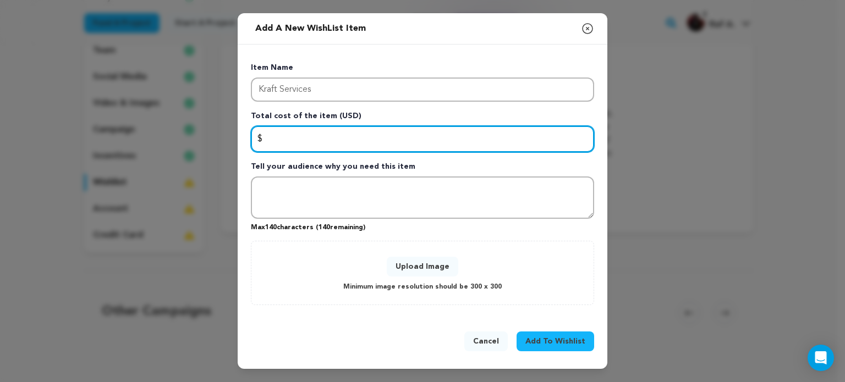
click at [284, 136] on input "Enter total cost of the item" at bounding box center [422, 139] width 343 height 26
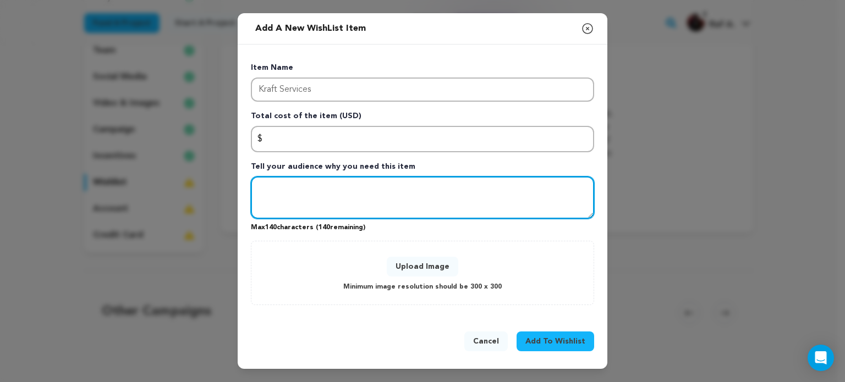
click at [314, 215] on textarea "Tell your audience why you need this item" at bounding box center [422, 198] width 343 height 43
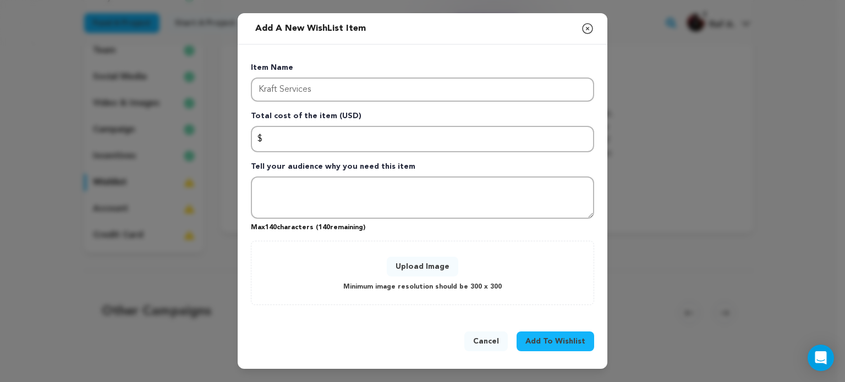
click at [499, 343] on button "Cancel" at bounding box center [485, 342] width 43 height 20
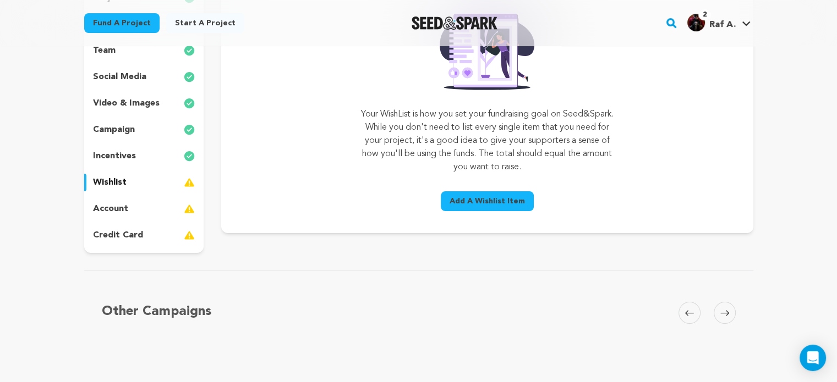
click at [109, 208] on p "account" at bounding box center [110, 208] width 35 height 13
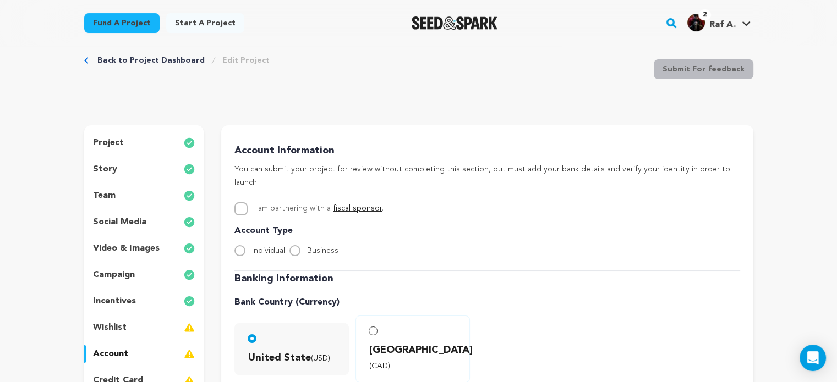
scroll to position [55, 0]
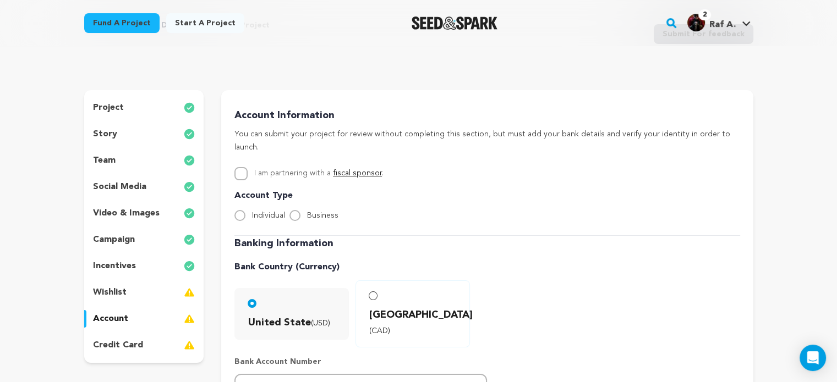
click at [294, 209] on div "Business" at bounding box center [313, 215] width 49 height 13
click at [296, 210] on input "Business" at bounding box center [294, 215] width 11 height 11
radio input "true"
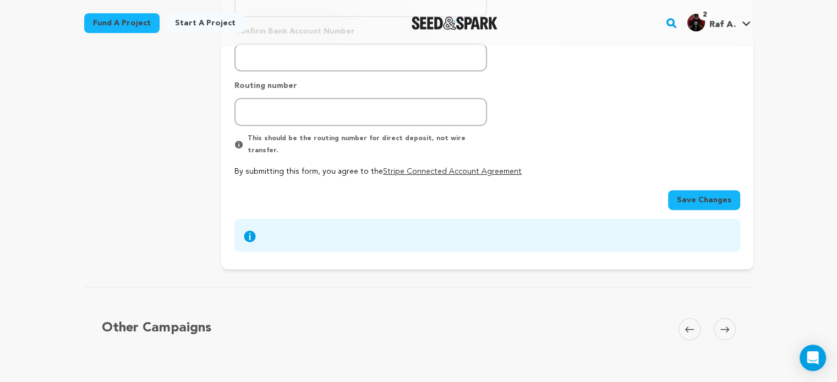
scroll to position [440, 0]
click at [718, 195] on span "Save Changes" at bounding box center [704, 200] width 54 height 11
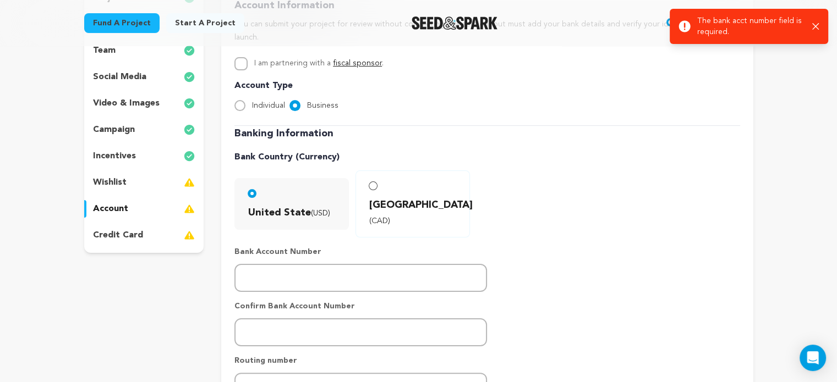
scroll to position [110, 0]
